Goal: Task Accomplishment & Management: Complete application form

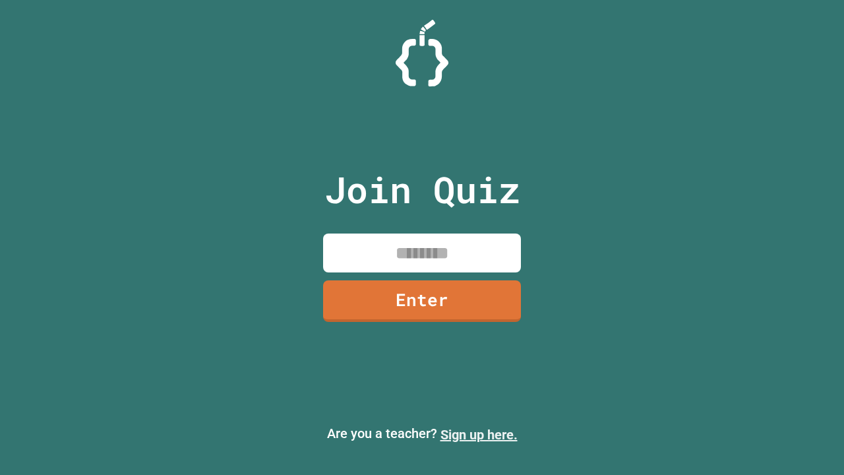
click at [479, 434] on link "Sign up here." at bounding box center [478, 435] width 77 height 16
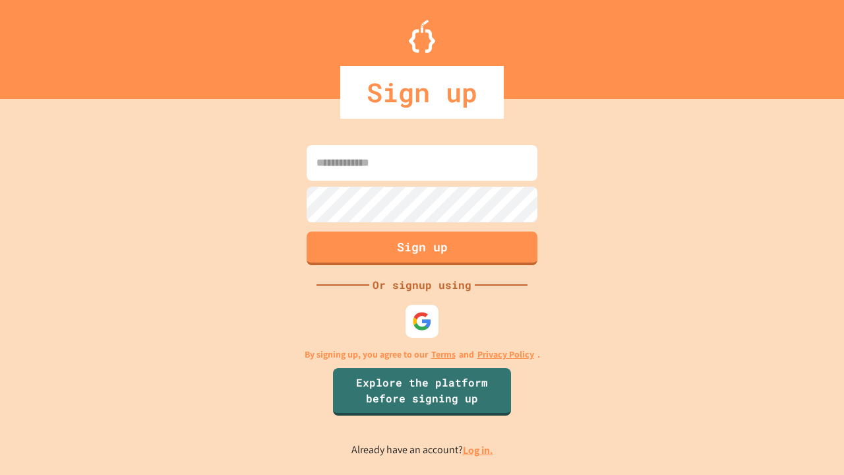
click at [479, 450] on link "Log in." at bounding box center [478, 450] width 30 height 14
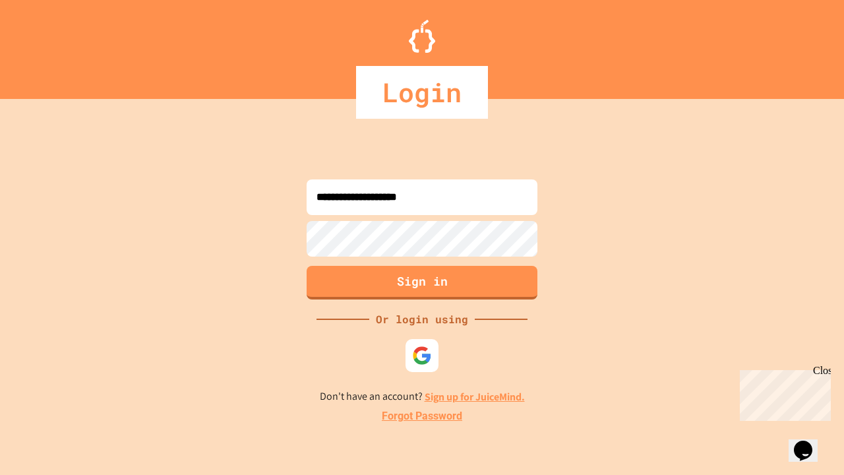
type input "**********"
